Goal: Obtain resource: Obtain resource

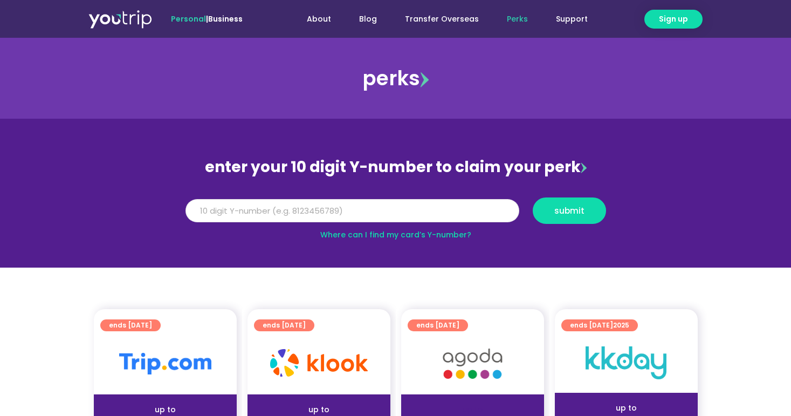
click at [202, 210] on input "Y Number" at bounding box center [352, 211] width 334 height 24
type input "8117754700"
click at [580, 213] on span "submit" at bounding box center [569, 210] width 30 height 8
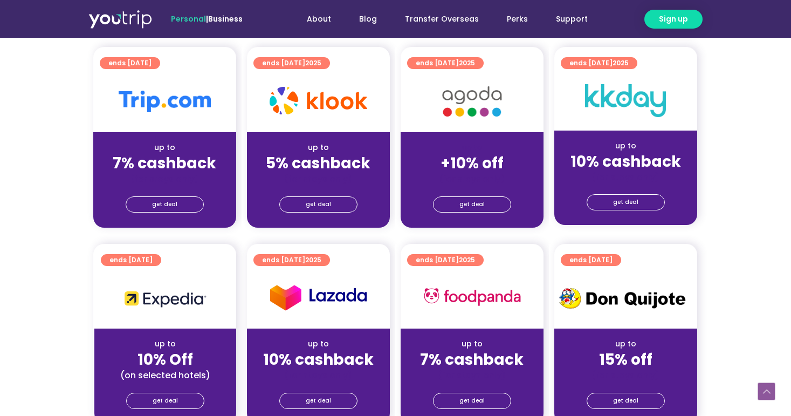
scroll to position [276, 1]
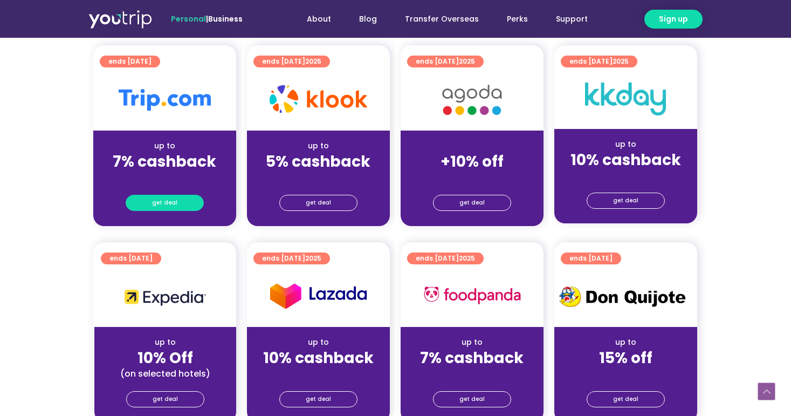
click at [177, 205] on link "get deal" at bounding box center [165, 203] width 78 height 16
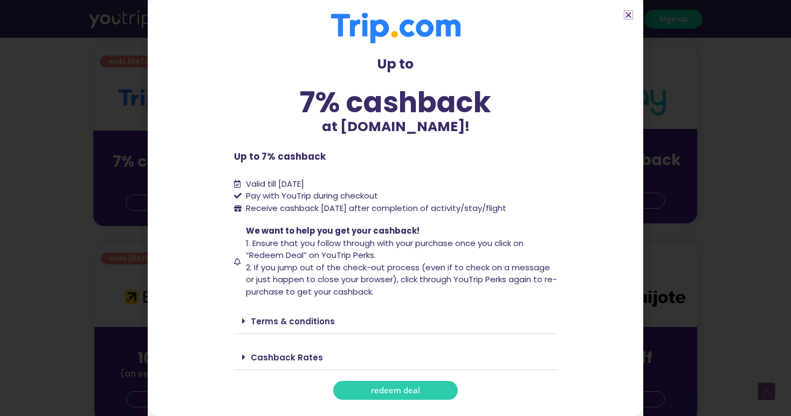
scroll to position [4, 0]
click at [396, 390] on span "redeem deal" at bounding box center [395, 390] width 49 height 8
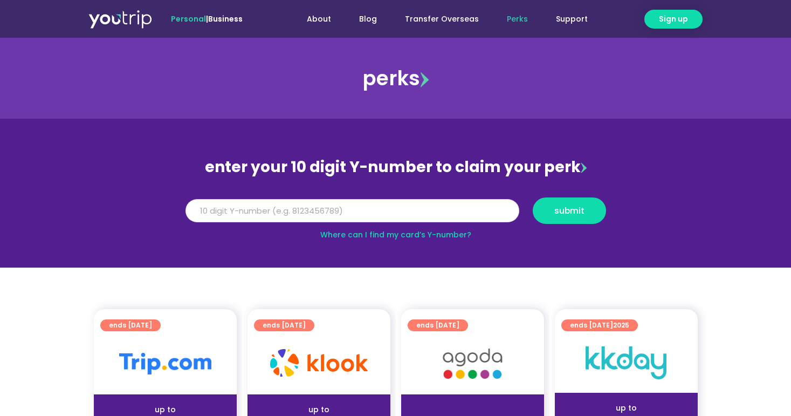
click at [265, 209] on input "Y Number" at bounding box center [352, 211] width 334 height 24
type input "8117754700"
click at [550, 211] on span "submit" at bounding box center [569, 210] width 55 height 8
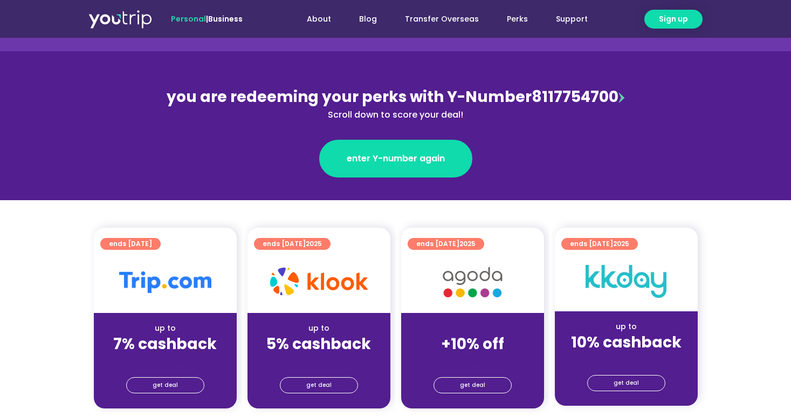
scroll to position [92, 0]
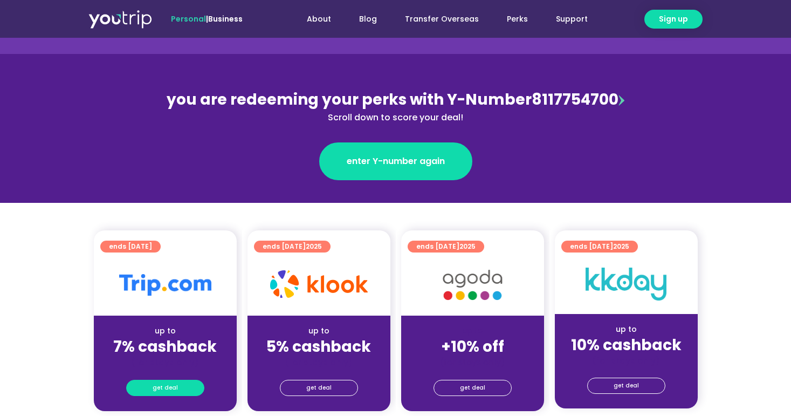
click at [167, 387] on span "get deal" at bounding box center [165, 387] width 25 height 15
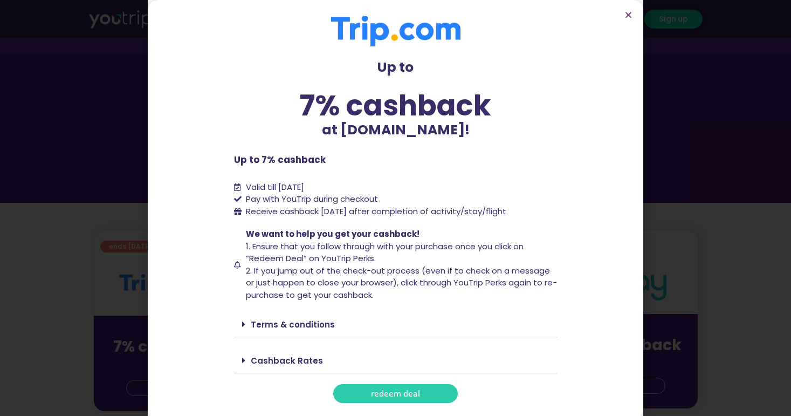
click at [386, 392] on span "redeem deal" at bounding box center [395, 393] width 49 height 8
